Goal: Check status: Check status

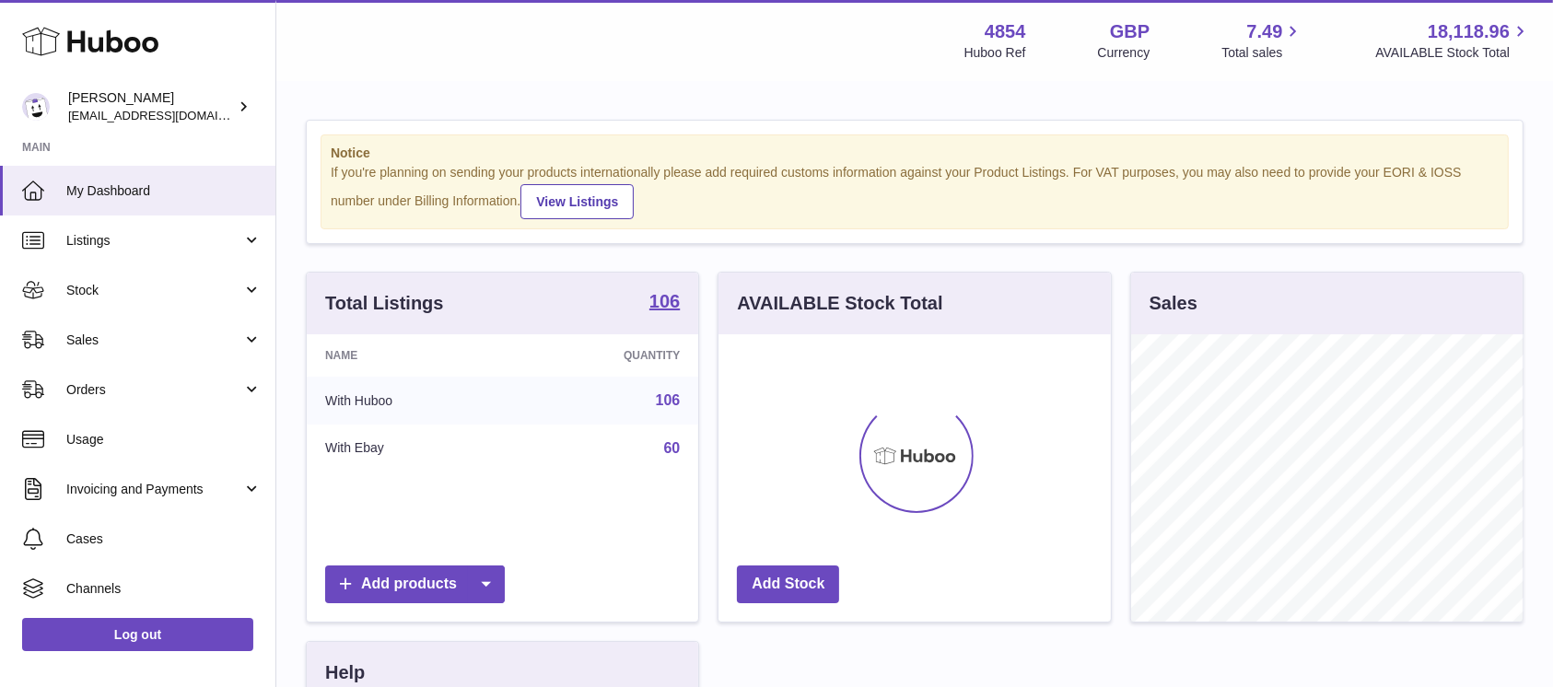
scroll to position [287, 391]
click at [199, 332] on span "Sales" at bounding box center [154, 340] width 176 height 17
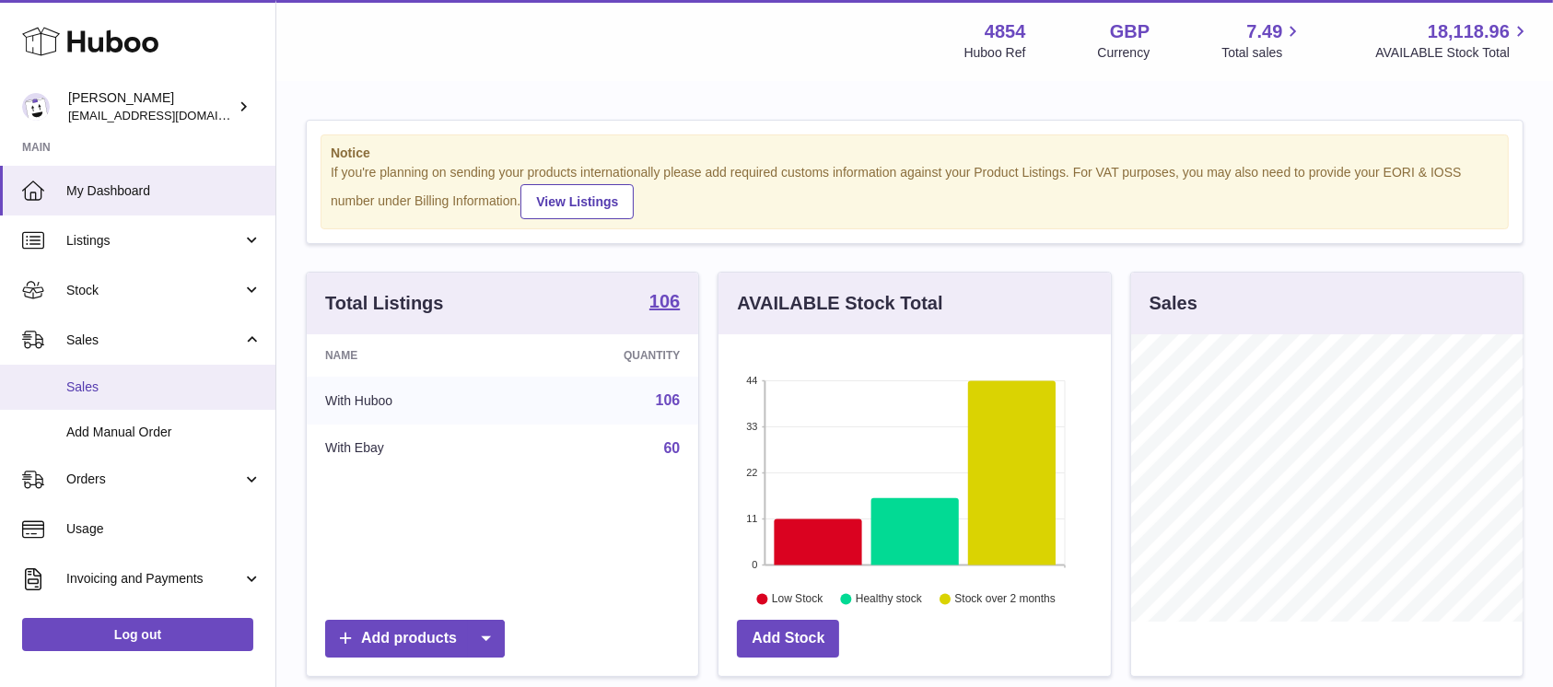
click at [180, 381] on span "Sales" at bounding box center [163, 387] width 195 height 17
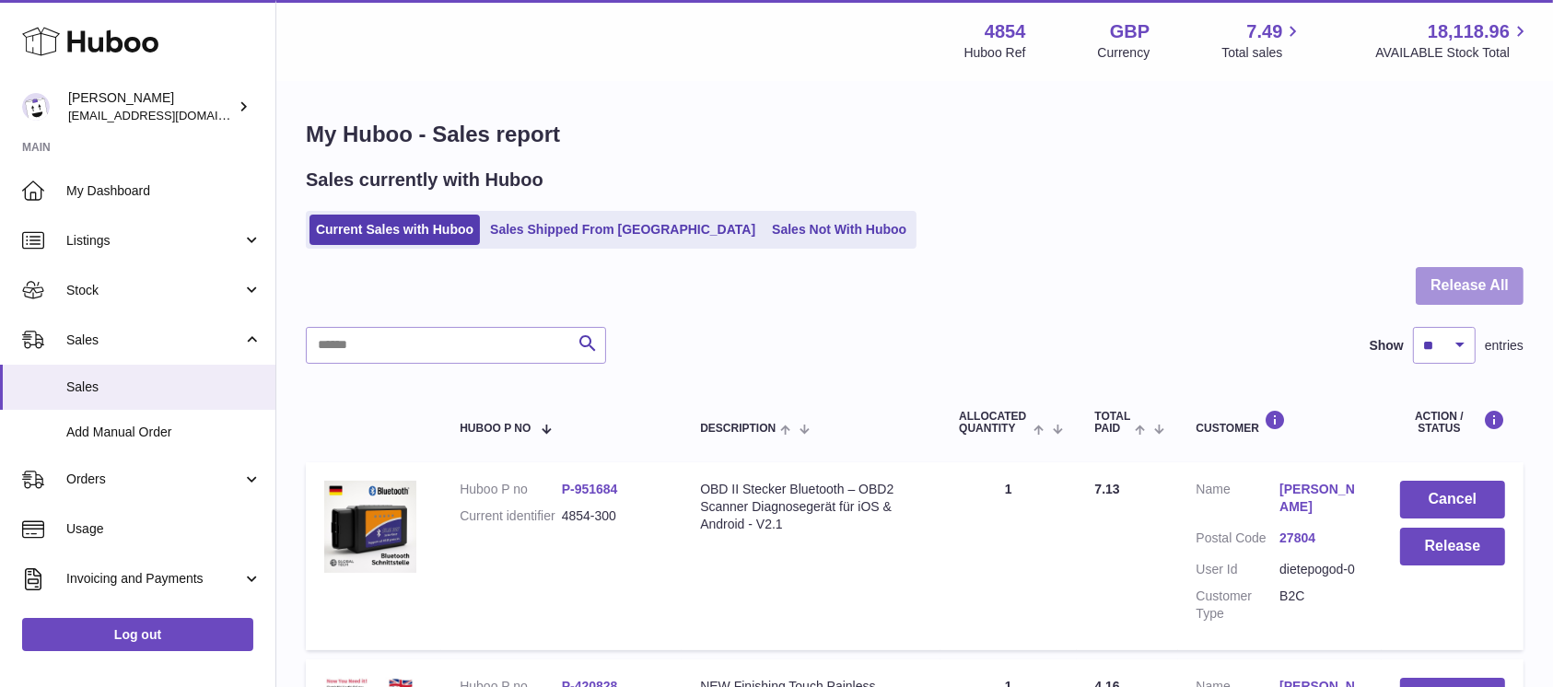
click at [1466, 285] on button "Release All" at bounding box center [1470, 286] width 108 height 38
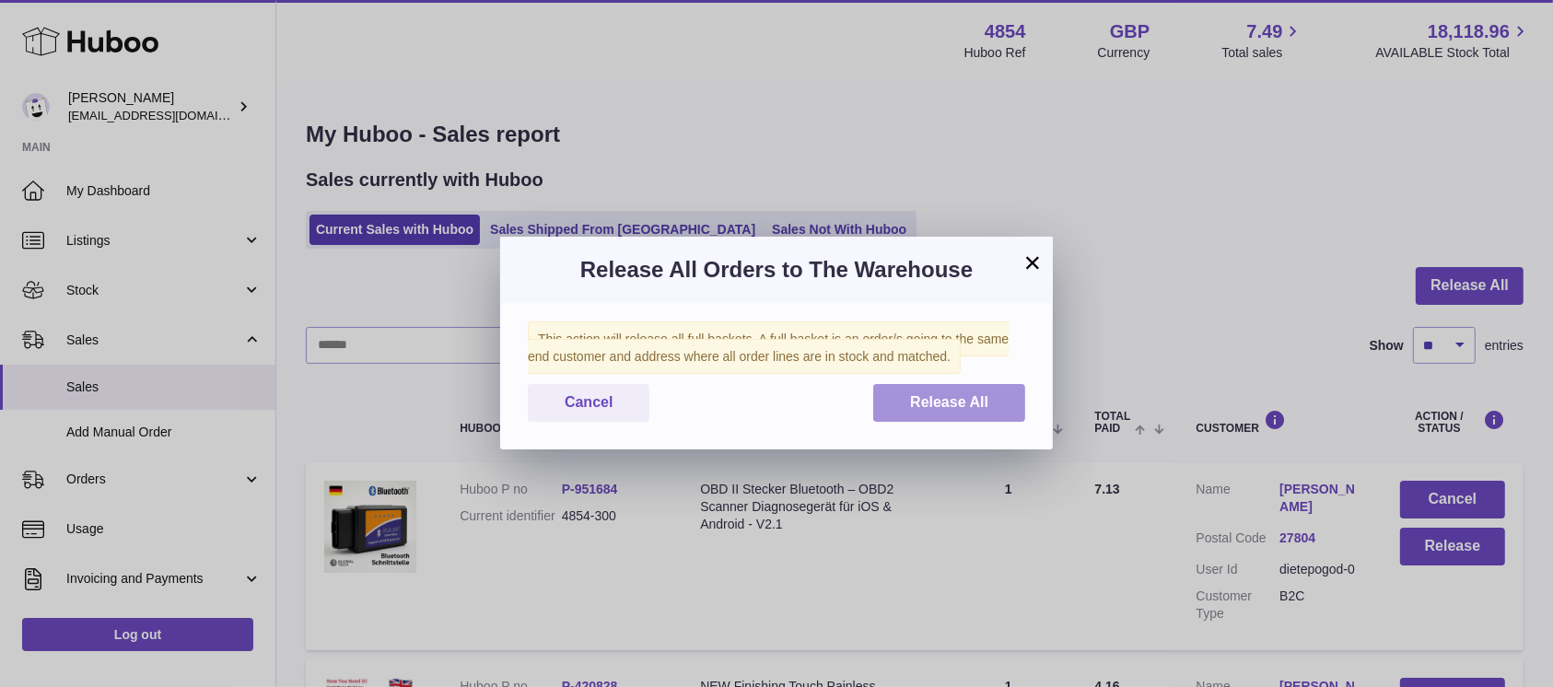
click at [993, 415] on button "Release All" at bounding box center [949, 403] width 152 height 38
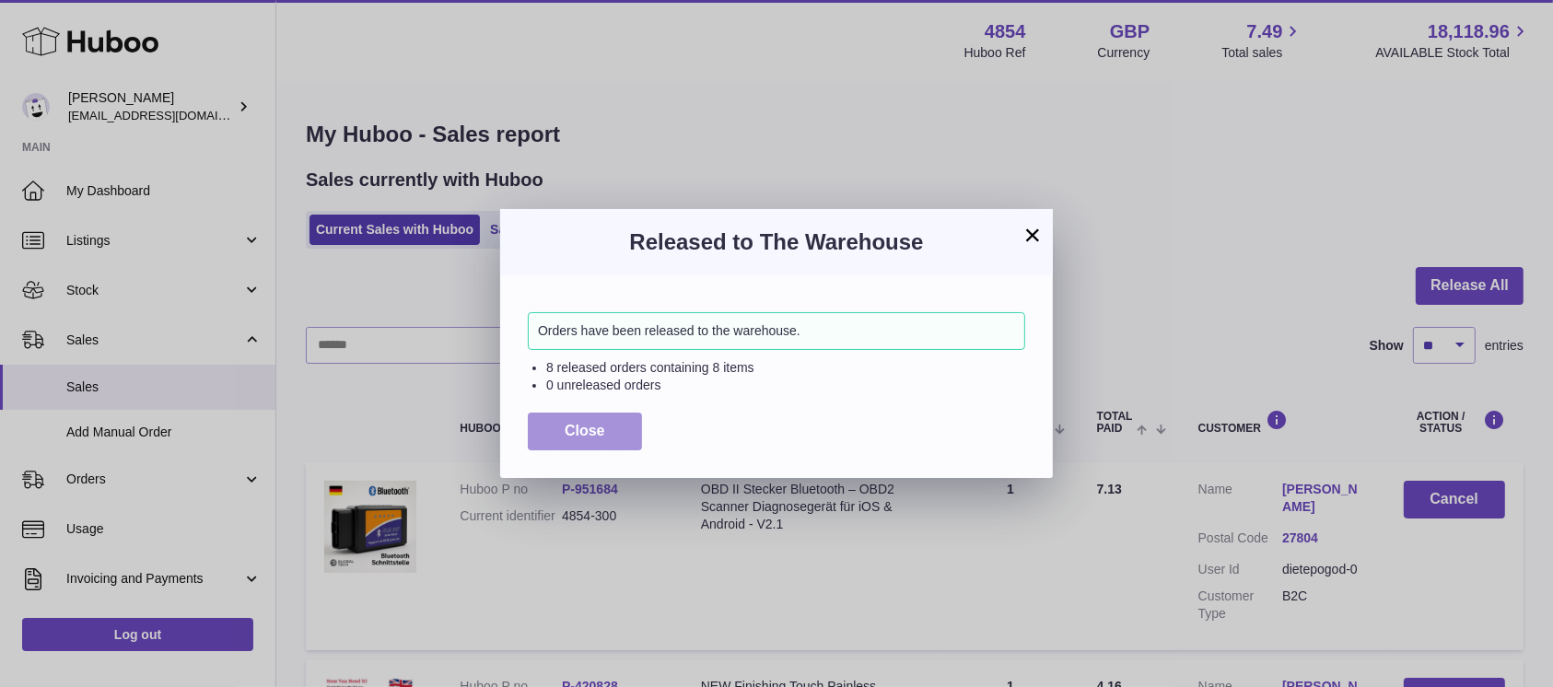
click at [587, 438] on span "Close" at bounding box center [585, 431] width 41 height 16
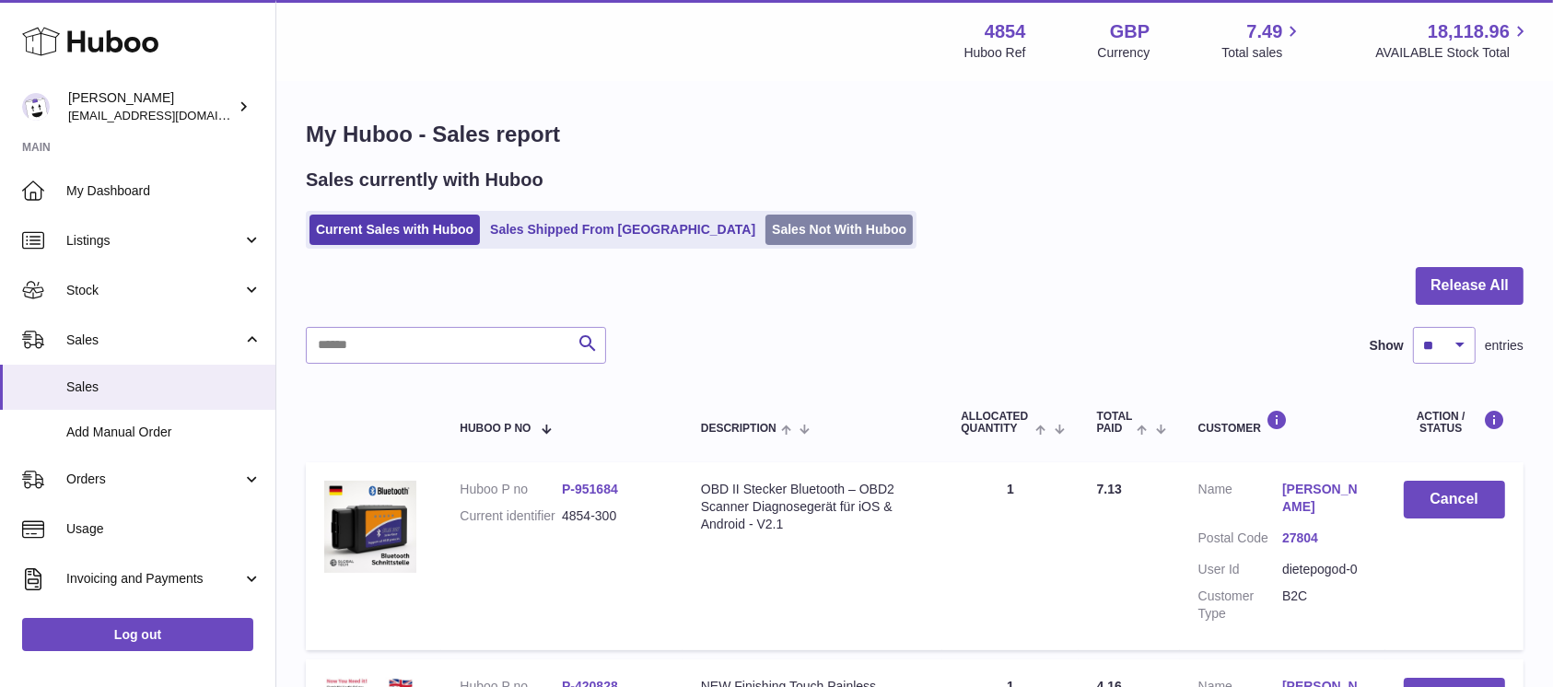
click at [765, 232] on link "Sales Not With Huboo" at bounding box center [838, 230] width 147 height 30
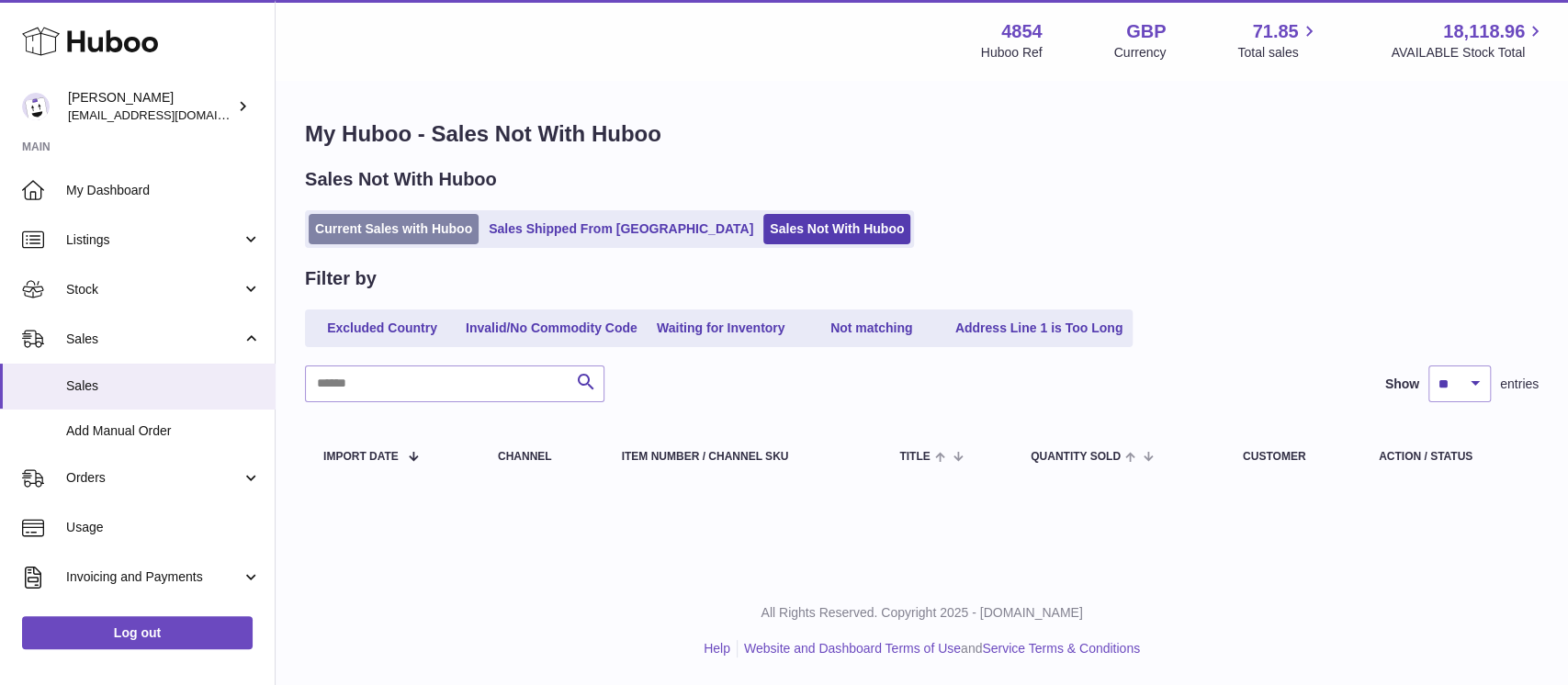
click at [443, 229] on link "Current Sales with Huboo" at bounding box center [393, 229] width 170 height 30
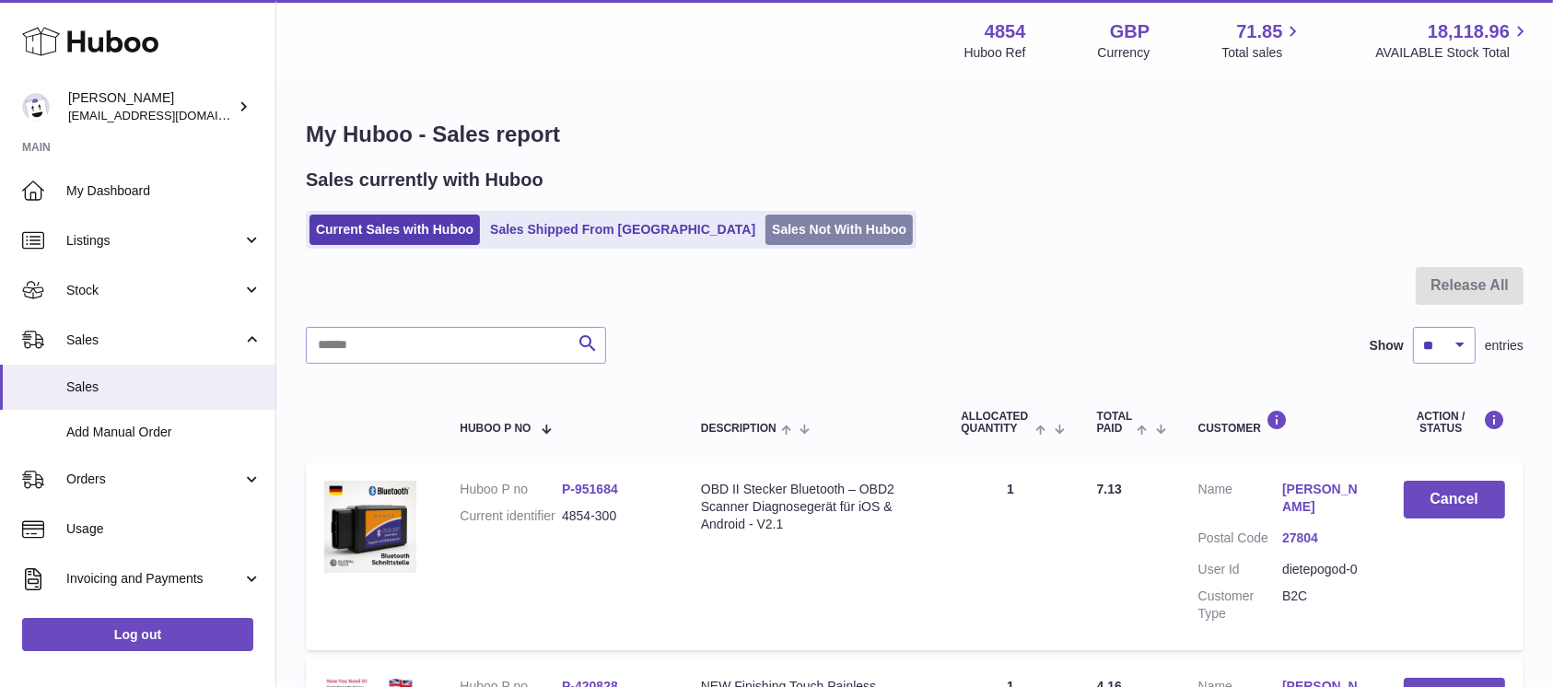
click at [765, 217] on link "Sales Not With Huboo" at bounding box center [838, 230] width 147 height 30
